Goal: Task Accomplishment & Management: Manage account settings

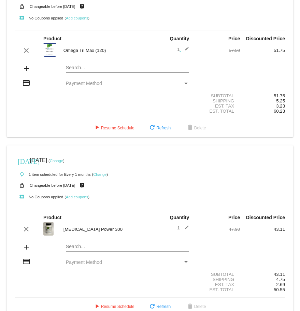
scroll to position [68, 0]
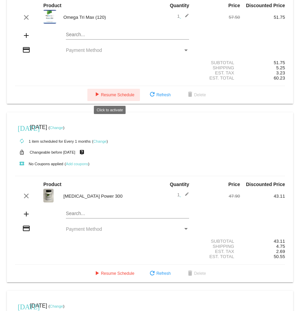
click at [105, 93] on span "play_arrow Resume Schedule" at bounding box center [114, 94] width 42 height 5
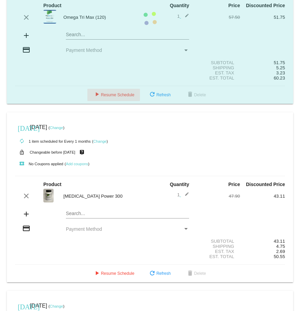
scroll to position [55, 0]
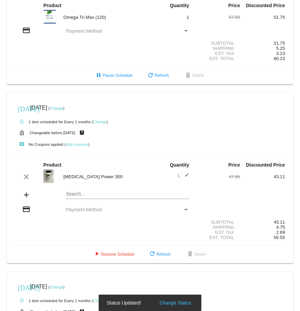
click at [86, 32] on span "Payment Method" at bounding box center [84, 30] width 36 height 5
click at [184, 30] on div "Payment Method" at bounding box center [185, 31] width 3 height 2
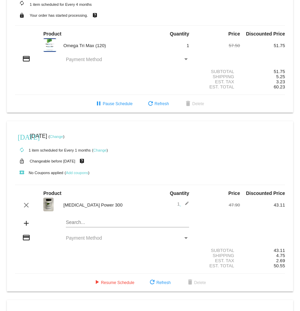
scroll to position [34, 0]
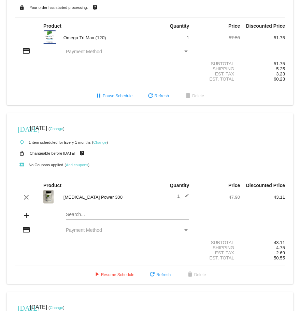
click at [184, 51] on div "Payment Method" at bounding box center [185, 51] width 3 height 2
click at [123, 99] on button "pause Pause Schedule" at bounding box center [113, 96] width 49 height 12
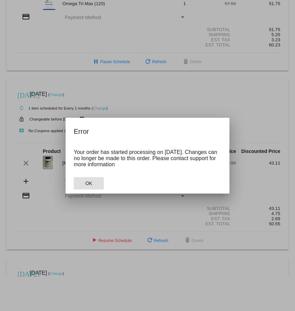
click at [80, 181] on button "OK" at bounding box center [89, 183] width 30 height 12
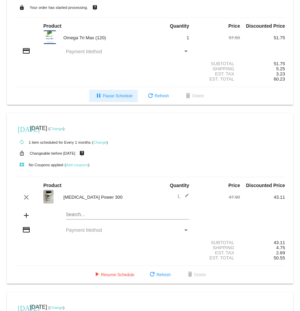
scroll to position [0, 0]
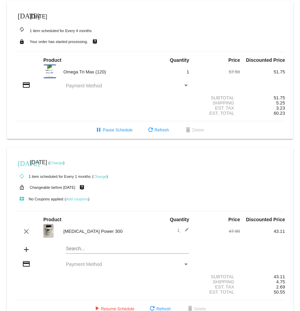
click at [184, 85] on div "Payment Method" at bounding box center [185, 86] width 3 height 2
click at [72, 86] on span "Payment Method" at bounding box center [84, 85] width 36 height 5
